Goal: Task Accomplishment & Management: Manage account settings

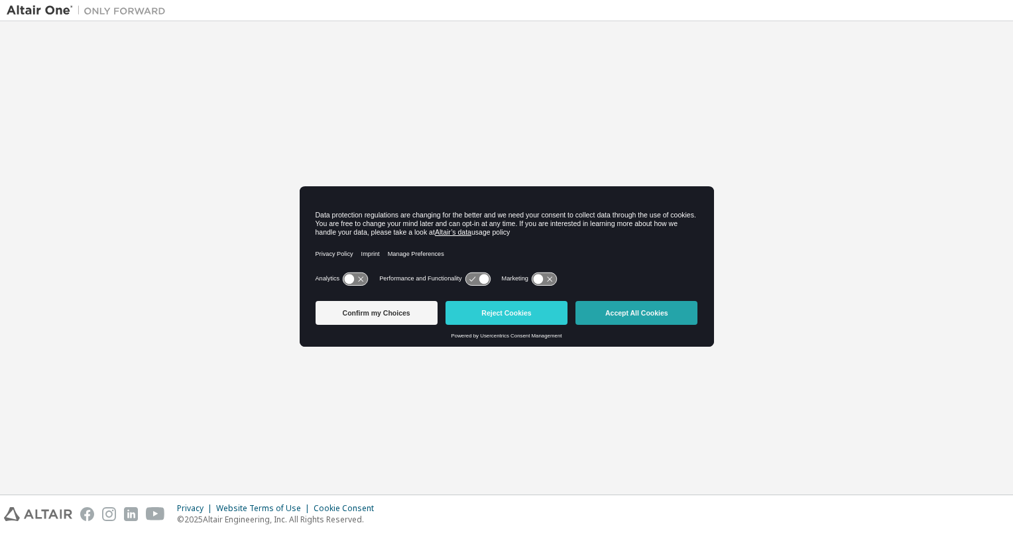
click at [612, 312] on button "Accept All Cookies" at bounding box center [636, 313] width 122 height 24
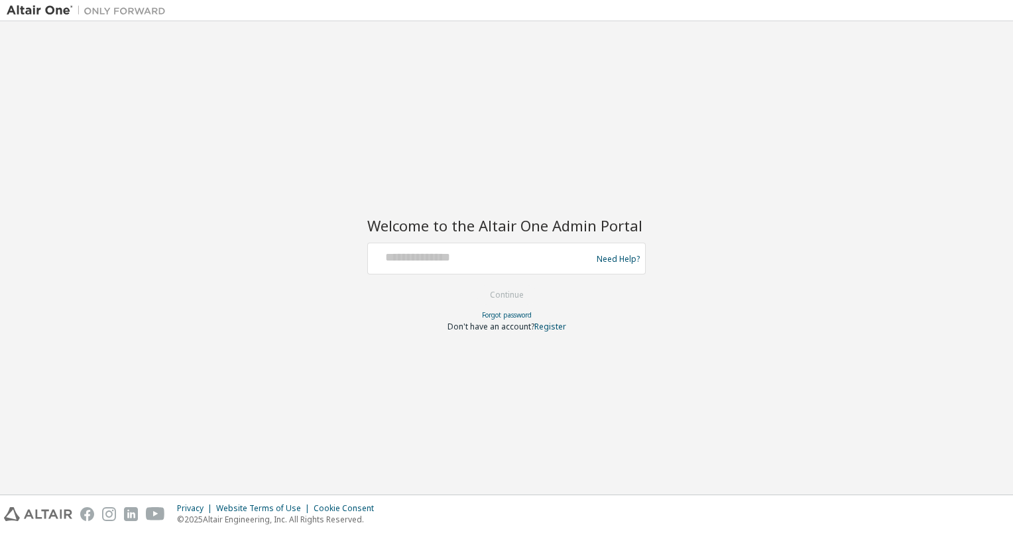
click at [451, 272] on div "Need Help?" at bounding box center [506, 259] width 278 height 32
click at [453, 245] on div "Need Help?" at bounding box center [506, 259] width 278 height 32
click at [455, 251] on input "text" at bounding box center [481, 255] width 217 height 19
type input "**********"
click at [514, 296] on button "Continue" at bounding box center [507, 295] width 62 height 20
